Goal: Task Accomplishment & Management: Manage account settings

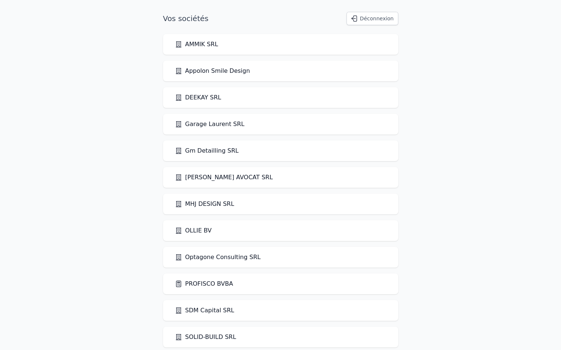
click at [208, 283] on link "PROFISCO BVBA" at bounding box center [204, 284] width 58 height 9
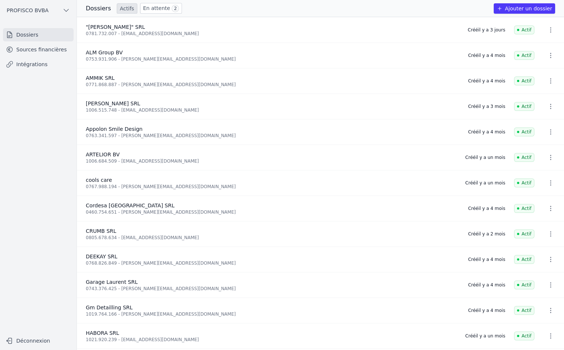
click at [42, 53] on link "Sources financières" at bounding box center [38, 49] width 71 height 13
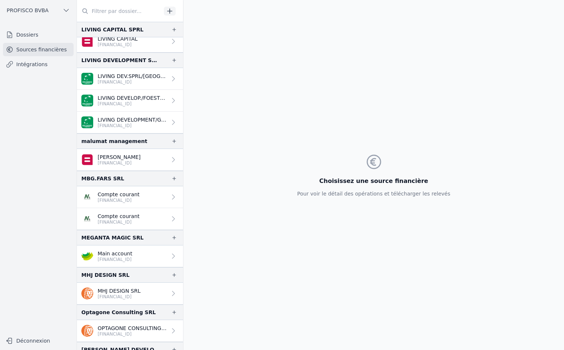
scroll to position [1073, 0]
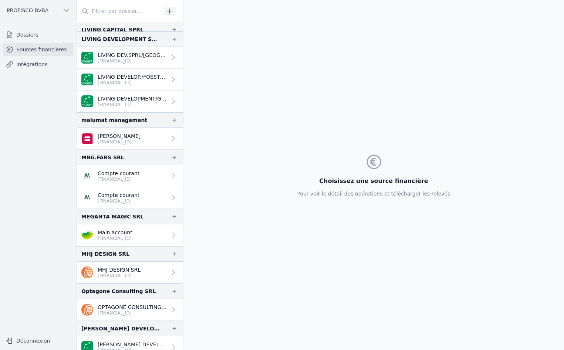
click at [172, 177] on icon at bounding box center [173, 175] width 7 height 7
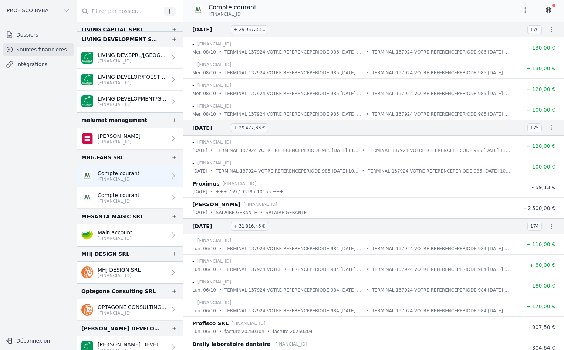
click at [551, 10] on icon at bounding box center [548, 9] width 7 height 7
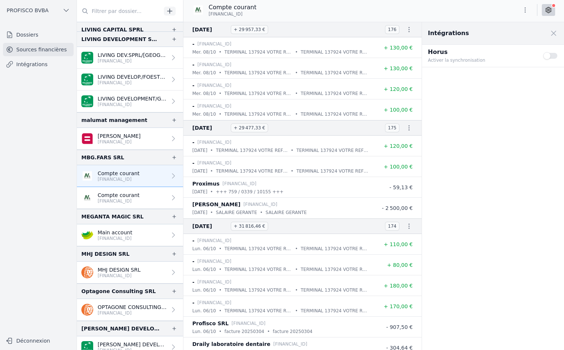
click at [549, 55] on button "Use setting" at bounding box center [551, 55] width 15 height 7
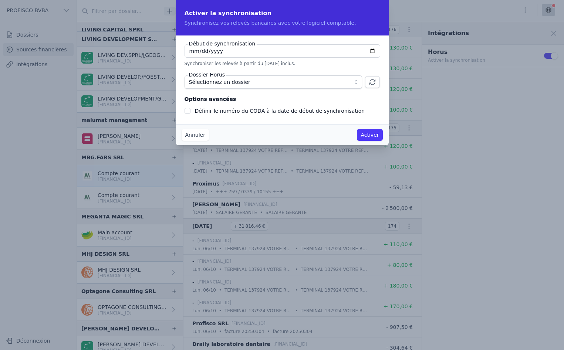
click at [224, 52] on input "[DATE]" at bounding box center [283, 50] width 196 height 13
checkbox input "false"
type input "[DATE]"
click at [245, 82] on span "Sélectionnez un dossier" at bounding box center [268, 82] width 158 height 9
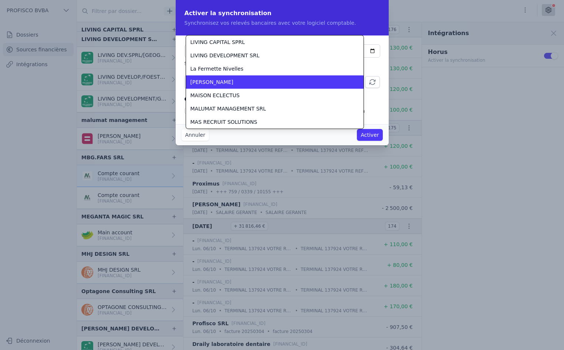
scroll to position [1439, 0]
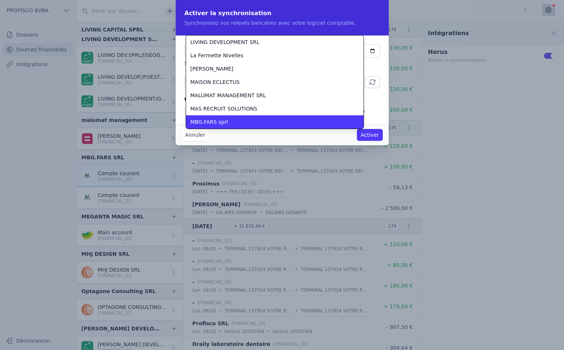
click at [238, 123] on div "MBG.FARS sprl" at bounding box center [271, 121] width 160 height 7
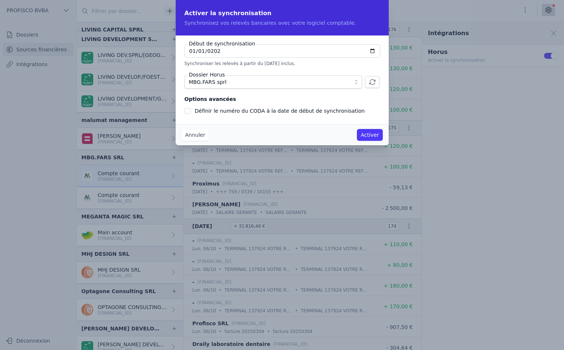
click at [376, 134] on button "Activer" at bounding box center [370, 135] width 26 height 12
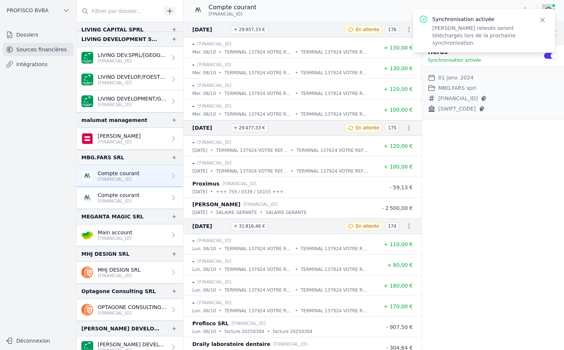
click at [135, 195] on p "Compte courant" at bounding box center [119, 195] width 42 height 7
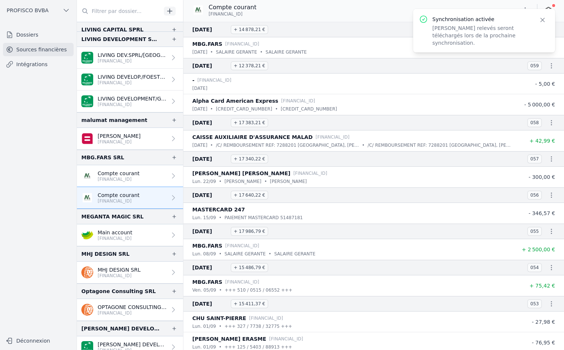
click at [545, 20] on icon "button" at bounding box center [542, 19] width 7 height 7
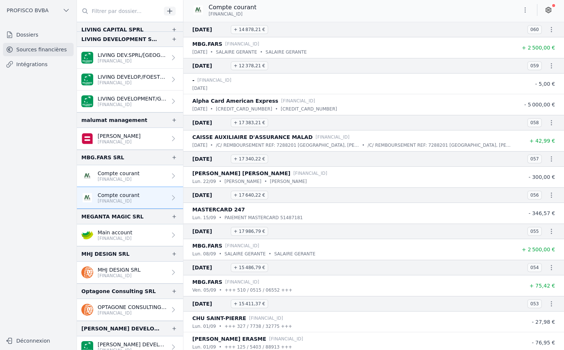
click at [548, 9] on icon at bounding box center [548, 9] width 7 height 7
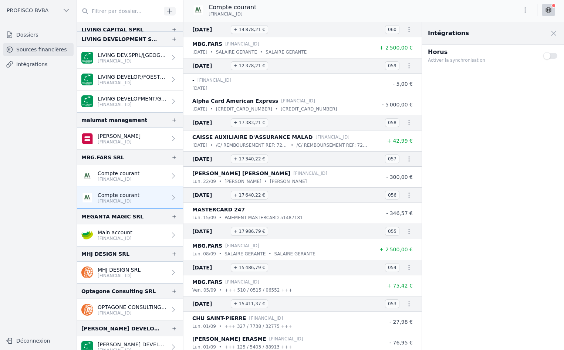
click at [555, 56] on button "Use setting" at bounding box center [551, 55] width 15 height 7
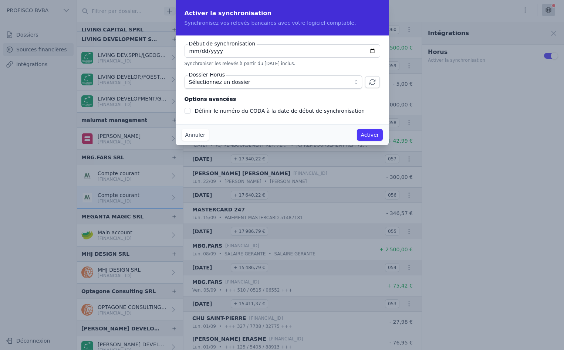
checkbox input "false"
type input "[DATE]"
click at [251, 83] on span "Sélectionnez un dossier" at bounding box center [268, 82] width 158 height 9
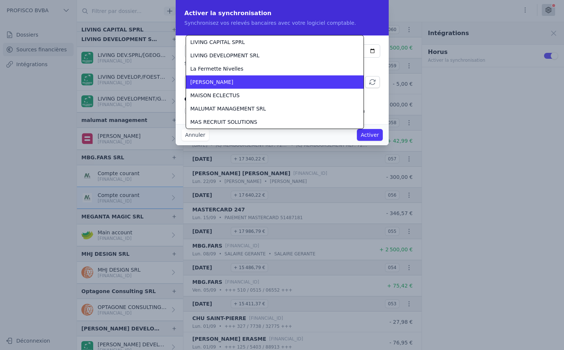
scroll to position [1439, 0]
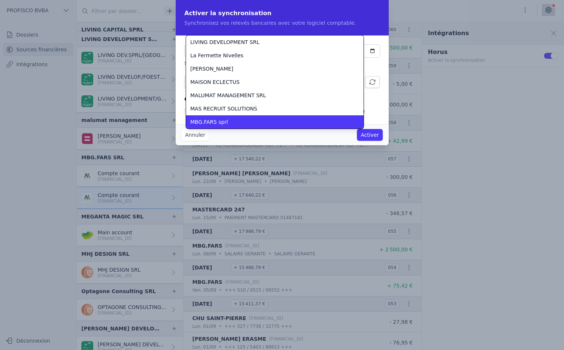
click at [224, 122] on div "MBG.FARS sprl" at bounding box center [271, 121] width 160 height 7
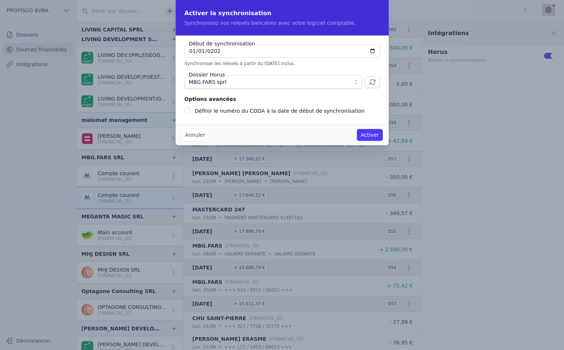
click at [375, 137] on button "Activer" at bounding box center [370, 135] width 26 height 12
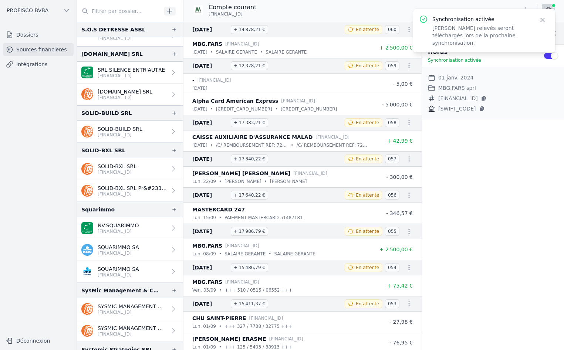
scroll to position [1689, 0]
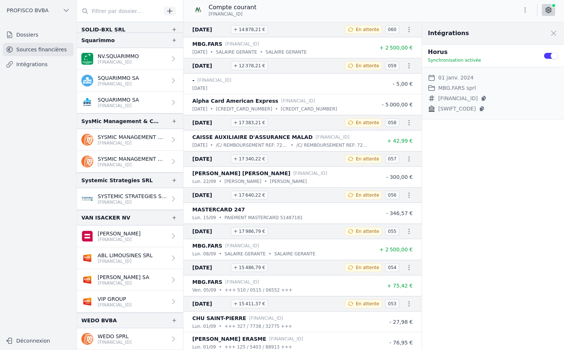
click at [59, 163] on nav "Dossiers Sources financières Intégrations" at bounding box center [38, 178] width 65 height 300
click at [27, 144] on nav "Dossiers Sources financières Intégrations" at bounding box center [38, 178] width 65 height 300
